Goal: Transaction & Acquisition: Obtain resource

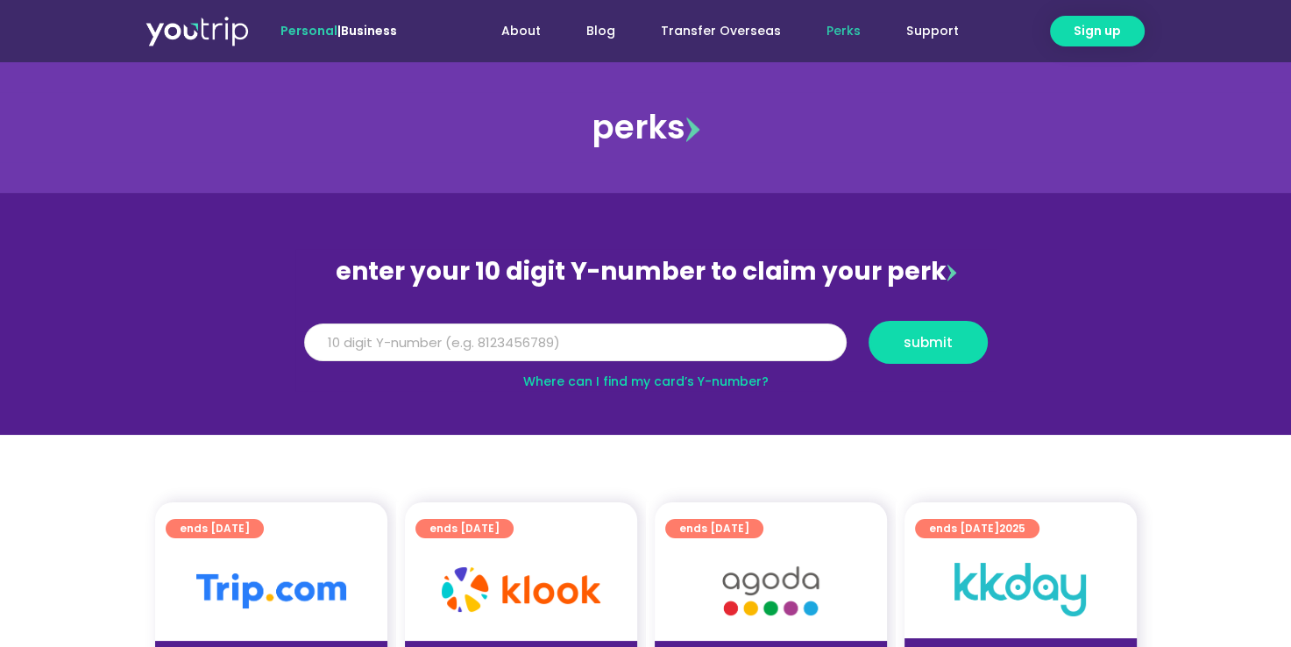
click at [396, 335] on input "Y Number" at bounding box center [575, 342] width 542 height 39
type input "8132886392"
click at [933, 342] on span "submit" at bounding box center [927, 342] width 49 height 13
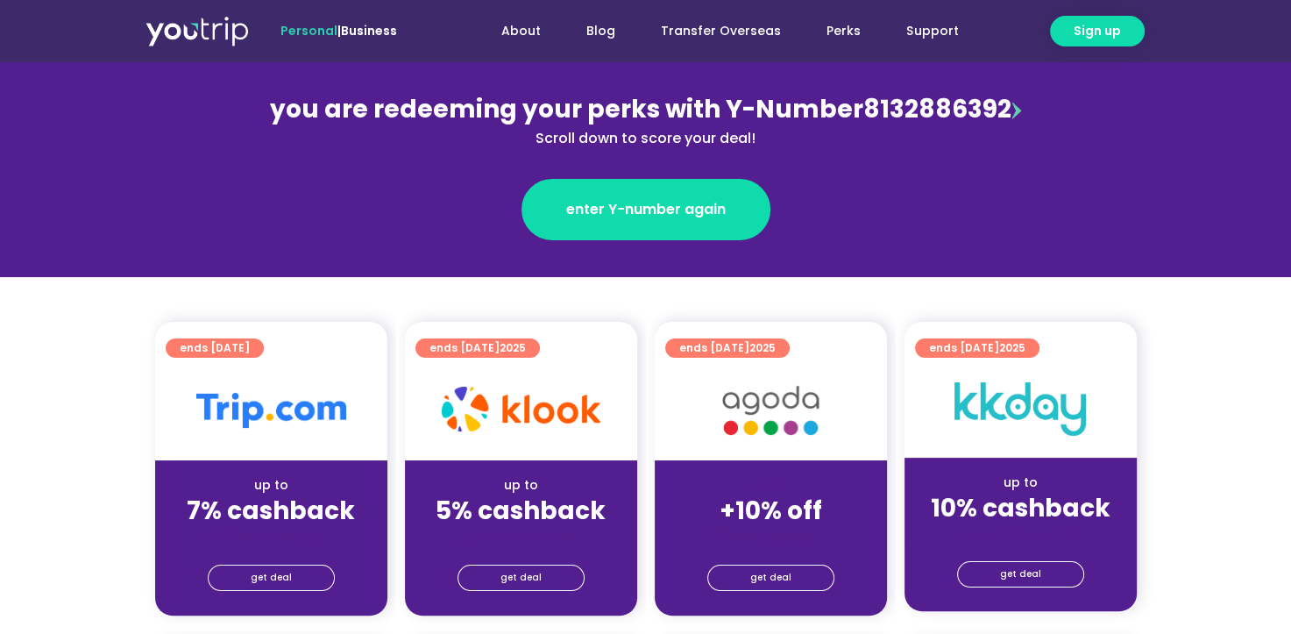
scroll to position [175, 0]
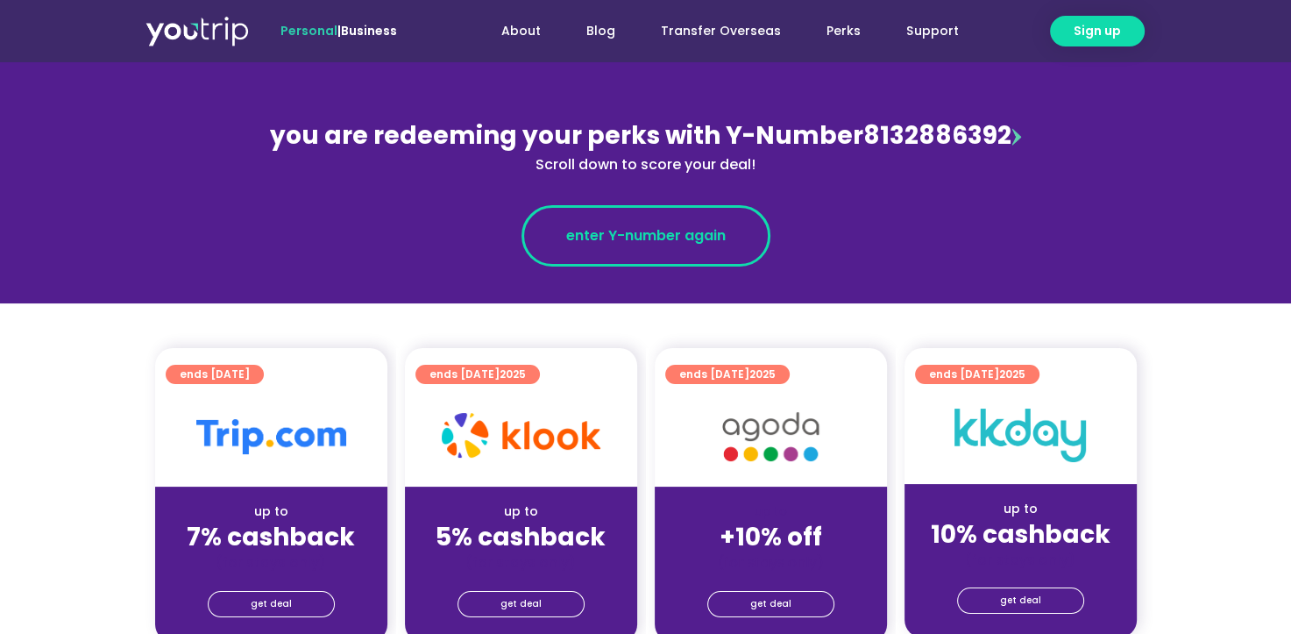
click at [670, 237] on span "enter Y-number again" at bounding box center [645, 235] width 159 height 21
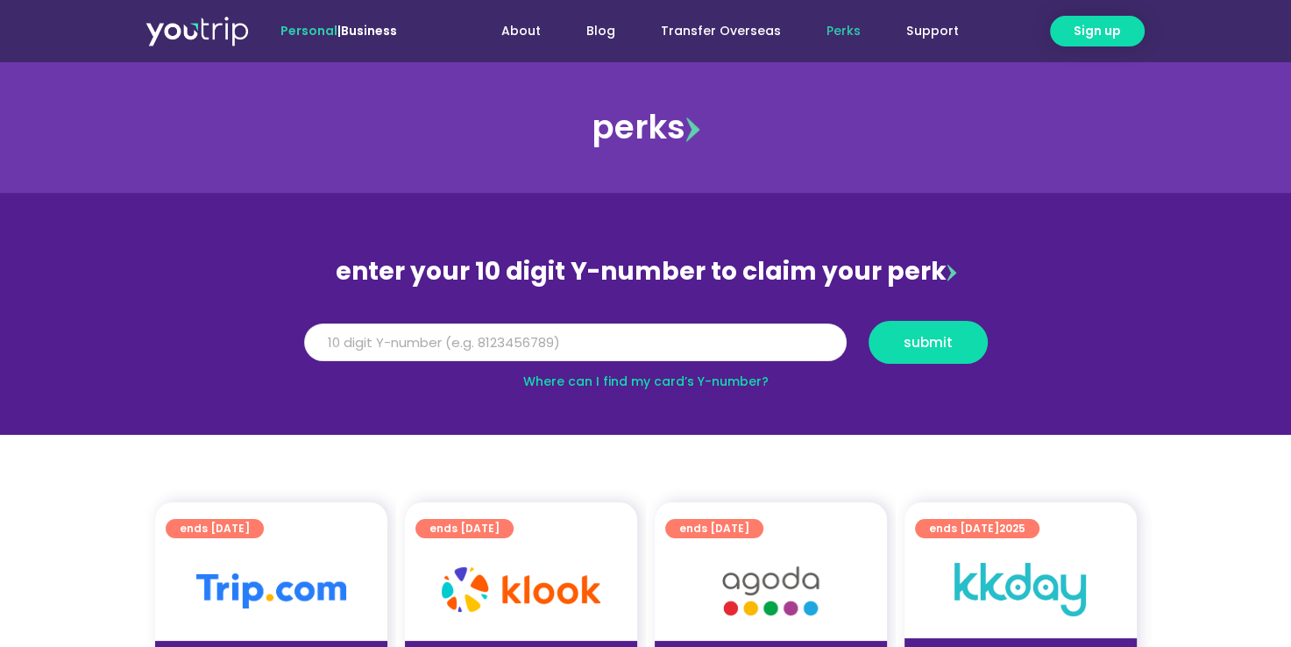
click at [648, 331] on input "Y Number" at bounding box center [575, 342] width 542 height 39
type input "8132886392"
click at [910, 344] on span "submit" at bounding box center [927, 342] width 49 height 13
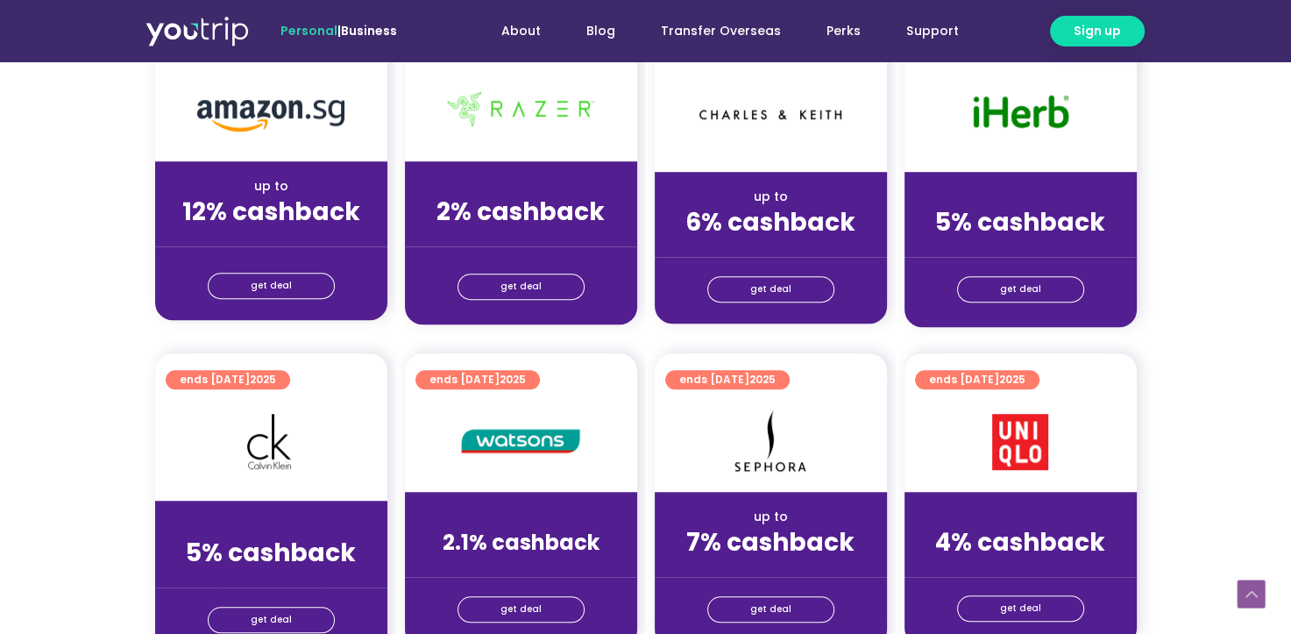
scroll to position [1227, 0]
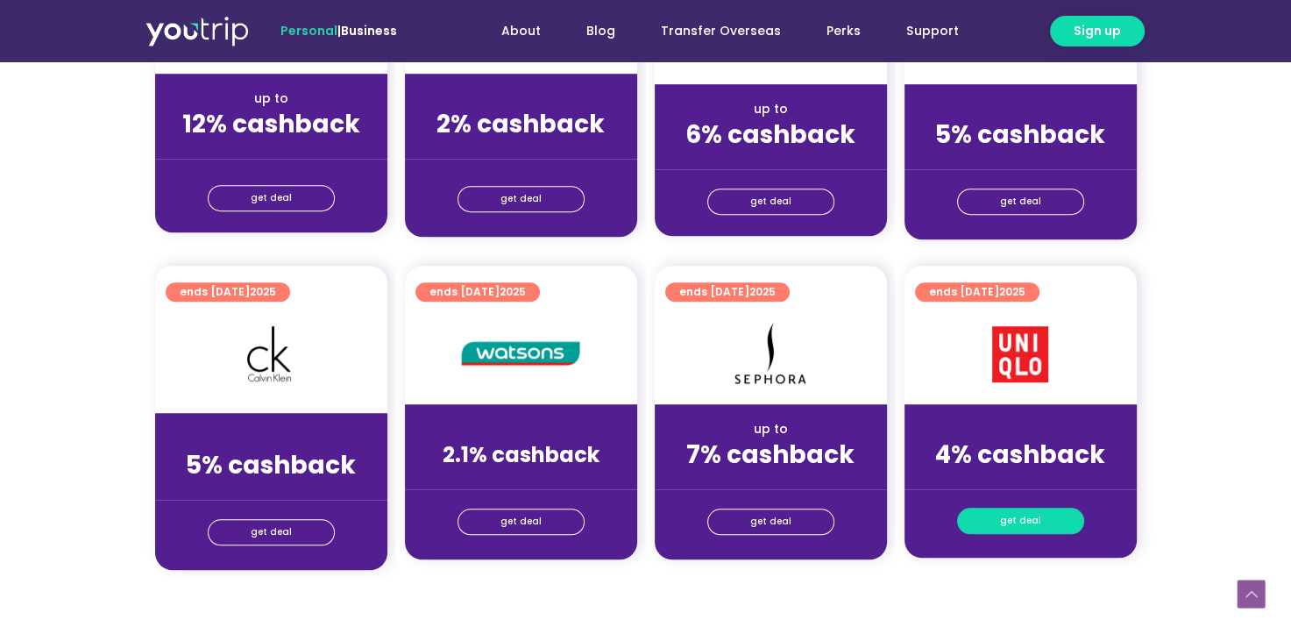
click at [1020, 521] on span "get deal" at bounding box center [1020, 520] width 41 height 25
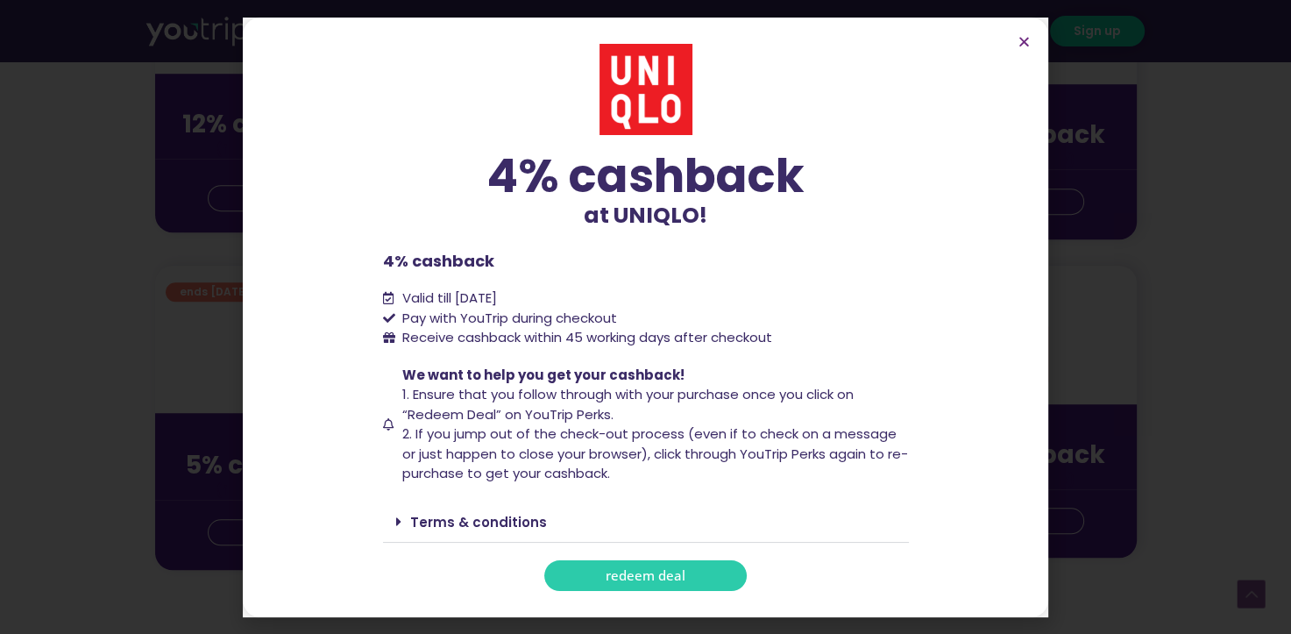
click at [654, 570] on span "redeem deal" at bounding box center [646, 575] width 80 height 13
